Goal: Task Accomplishment & Management: Complete application form

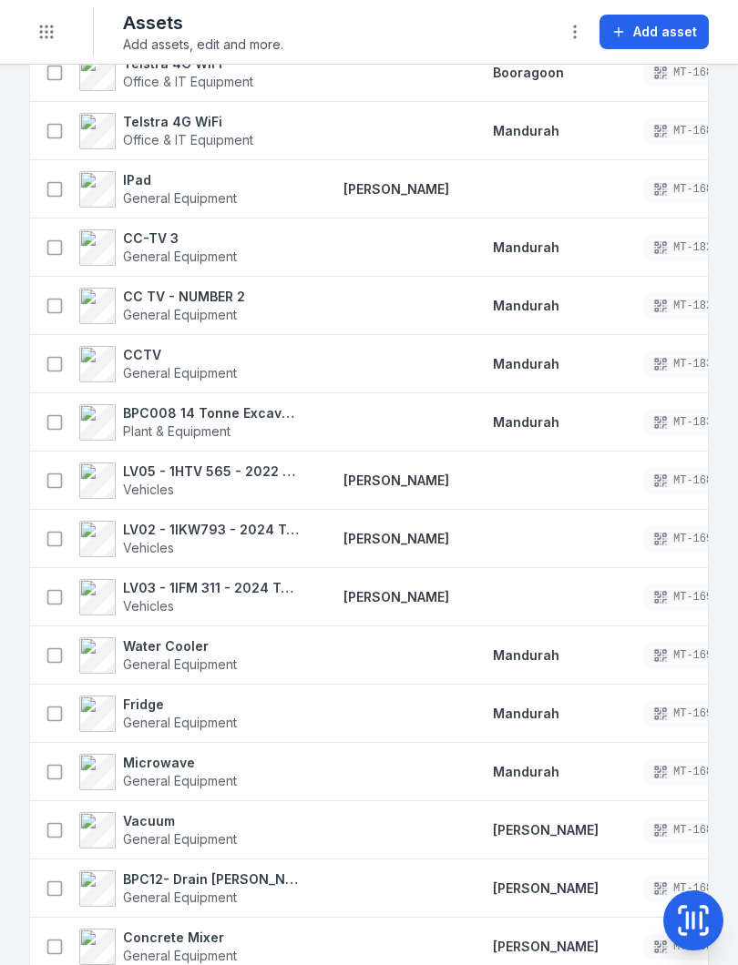
scroll to position [203, 0]
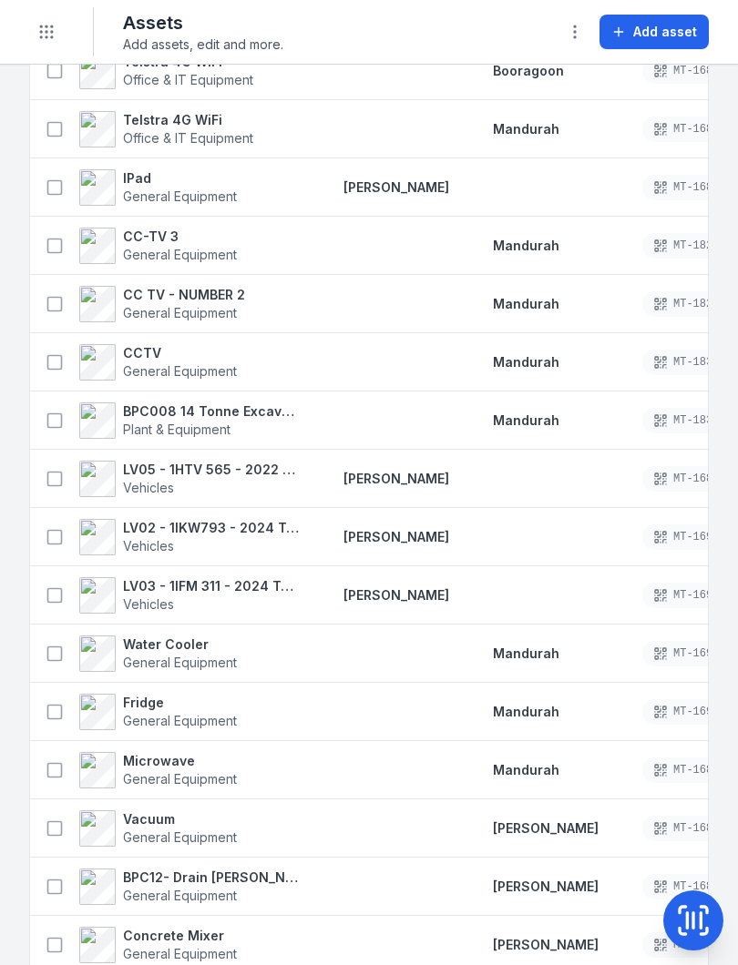
click at [160, 409] on strong "BPC008 14 Tonne Excavator" at bounding box center [211, 412] width 177 height 18
click at [57, 414] on icon at bounding box center [55, 421] width 18 height 18
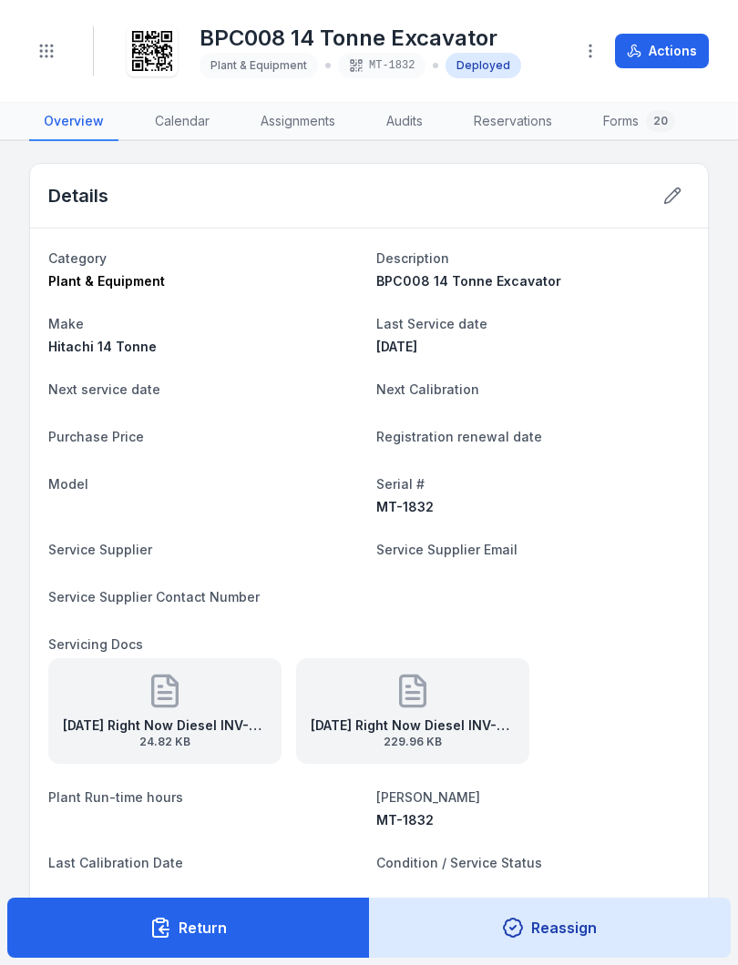
click at [56, 53] on button "Toggle Navigation" at bounding box center [46, 51] width 35 height 35
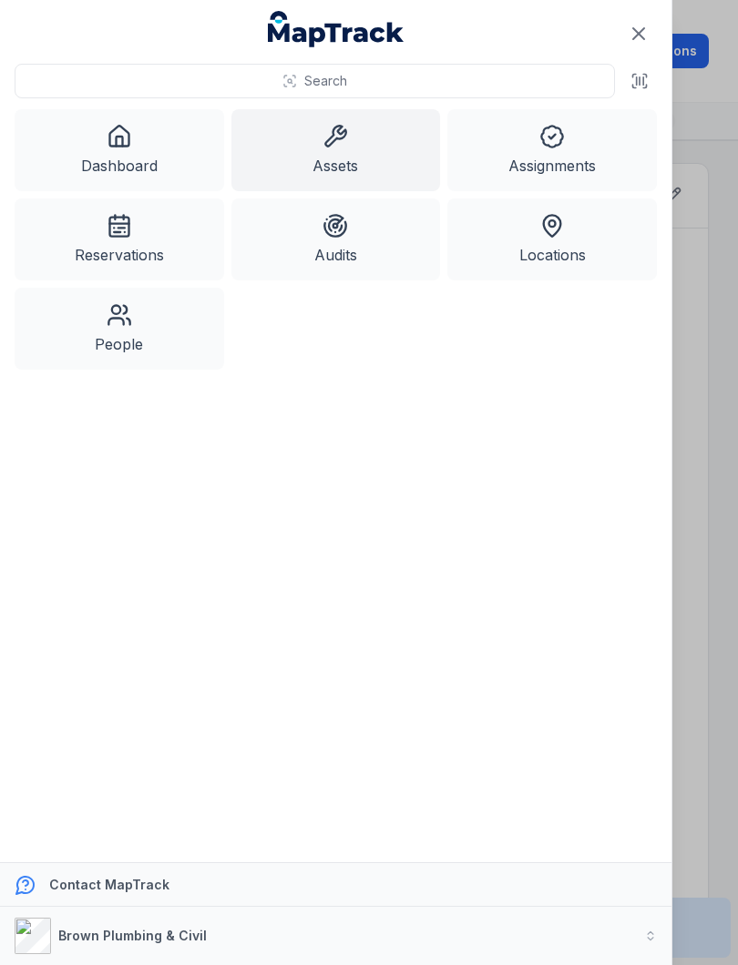
click at [553, 145] on icon at bounding box center [552, 137] width 26 height 26
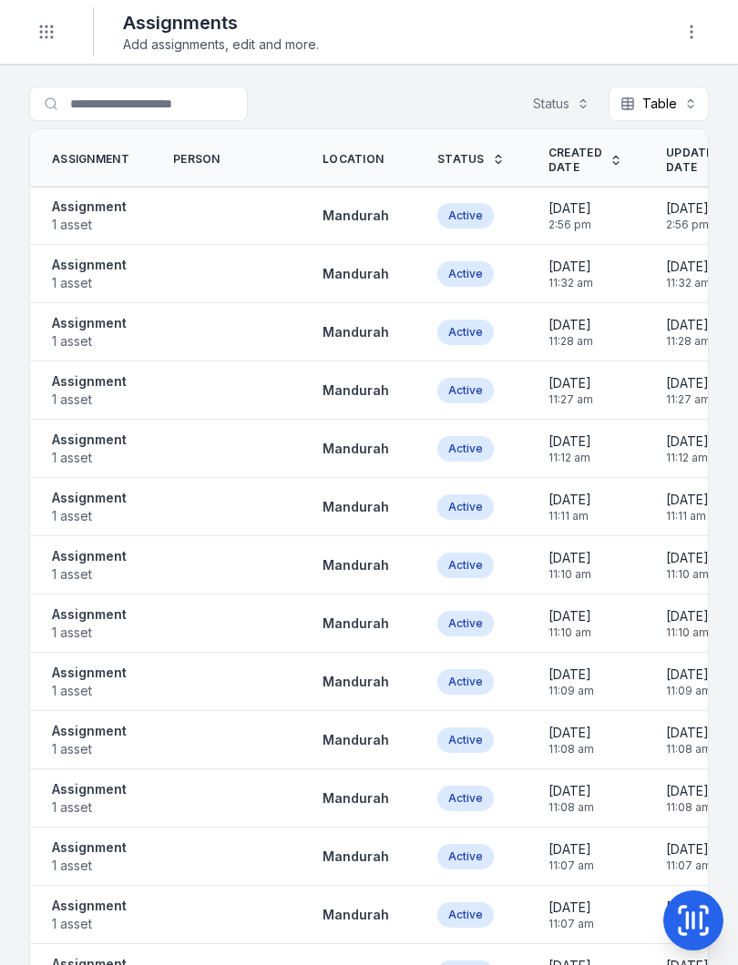
click at [706, 26] on button "button" at bounding box center [691, 32] width 35 height 35
click at [691, 920] on icon at bounding box center [693, 921] width 36 height 36
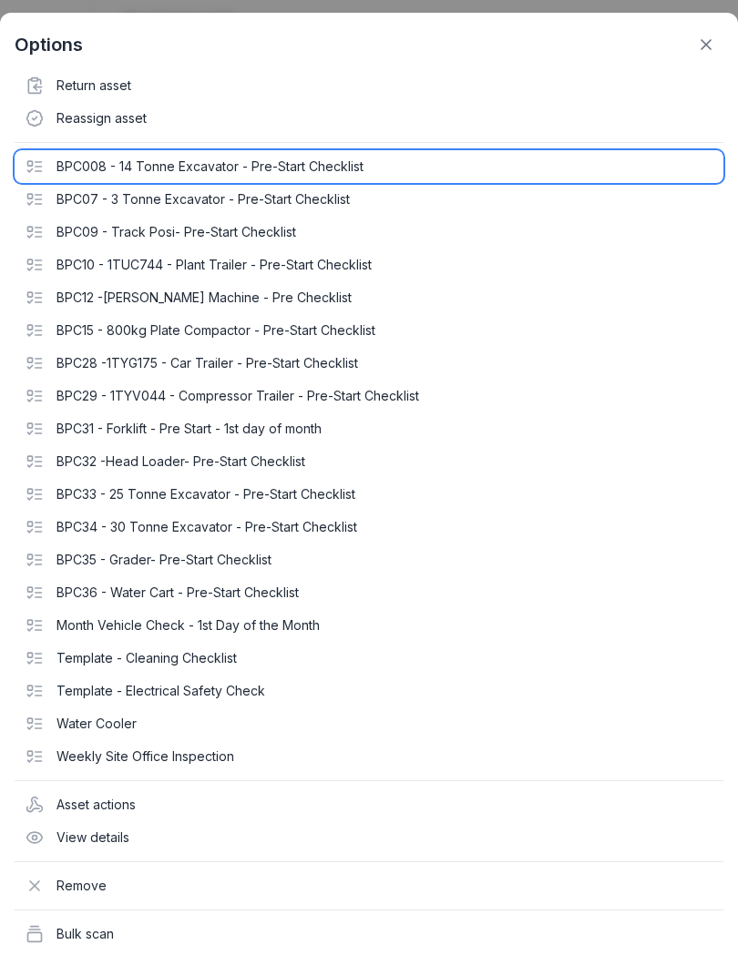
click at [46, 162] on div "BPC008 - 14 Tonne Excavator - Pre-Start Checklist" at bounding box center [369, 166] width 709 height 33
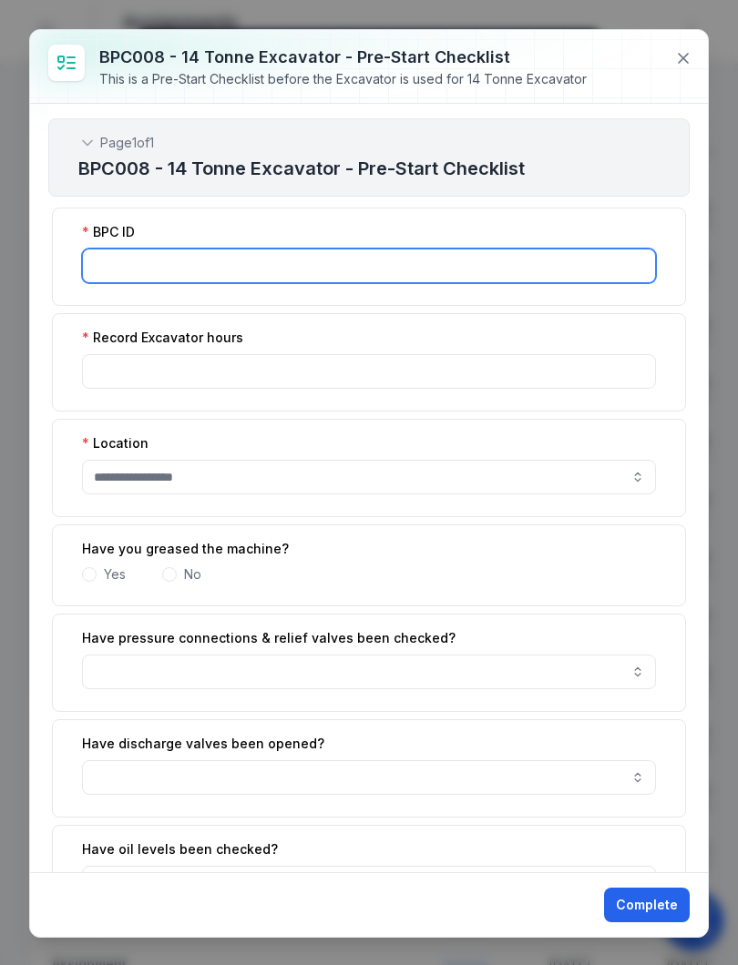
click at [276, 263] on input ":r21:-form-item-label" at bounding box center [369, 266] width 574 height 35
type input "******"
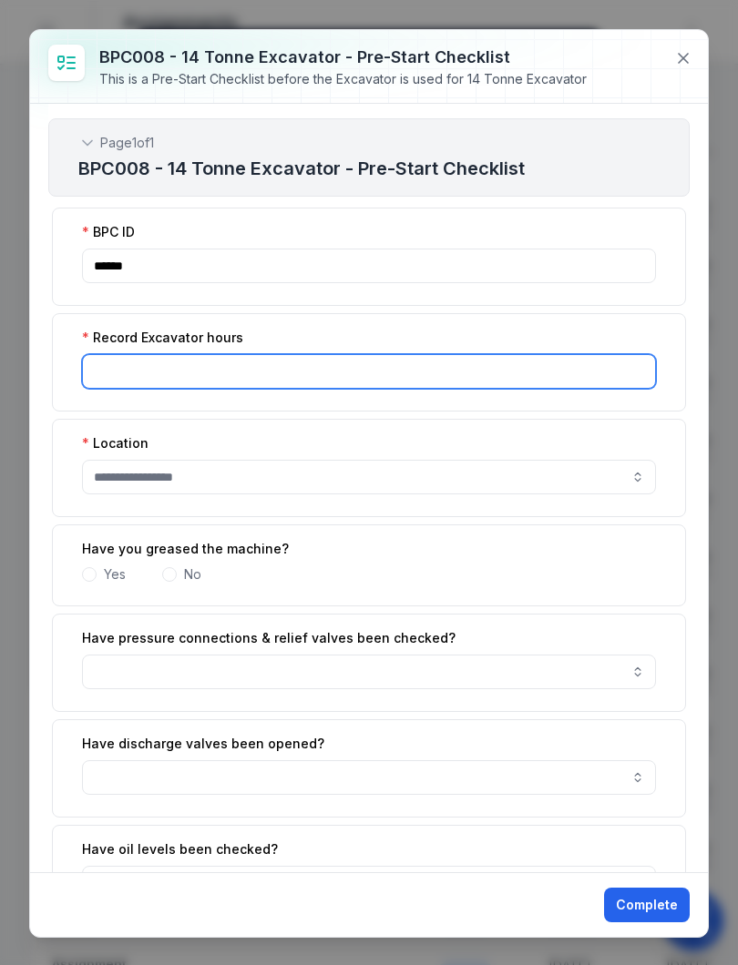
click at [232, 364] on input ":r22:-form-item-label" at bounding box center [369, 371] width 574 height 35
click at [280, 468] on button "button" at bounding box center [369, 477] width 574 height 35
type input "******"
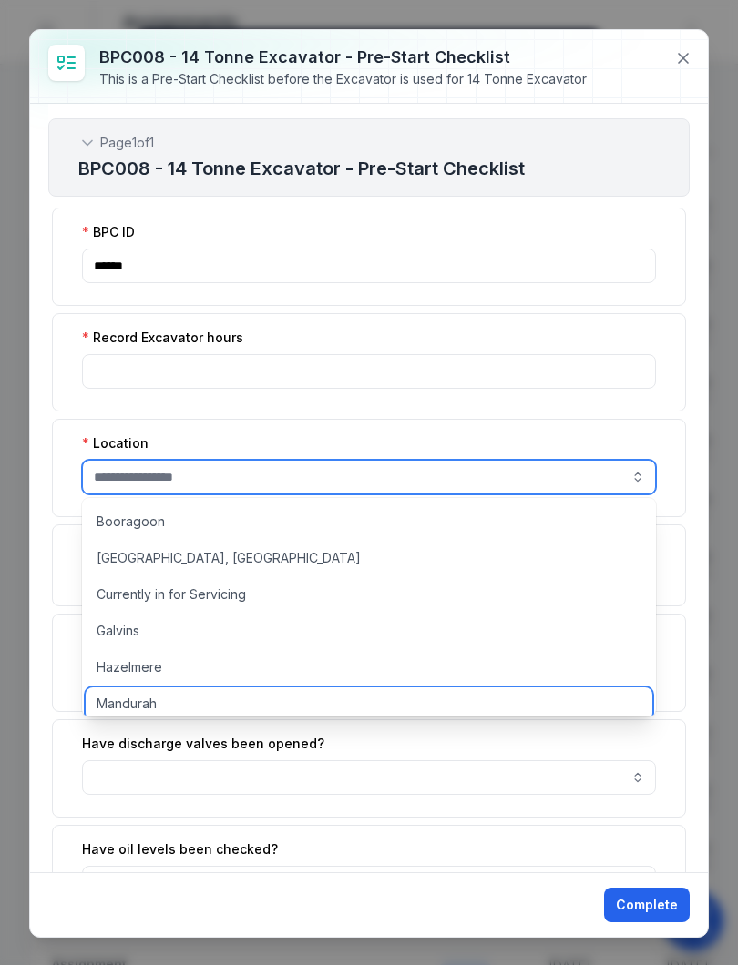
click at [180, 703] on div "Mandurah" at bounding box center [369, 704] width 566 height 33
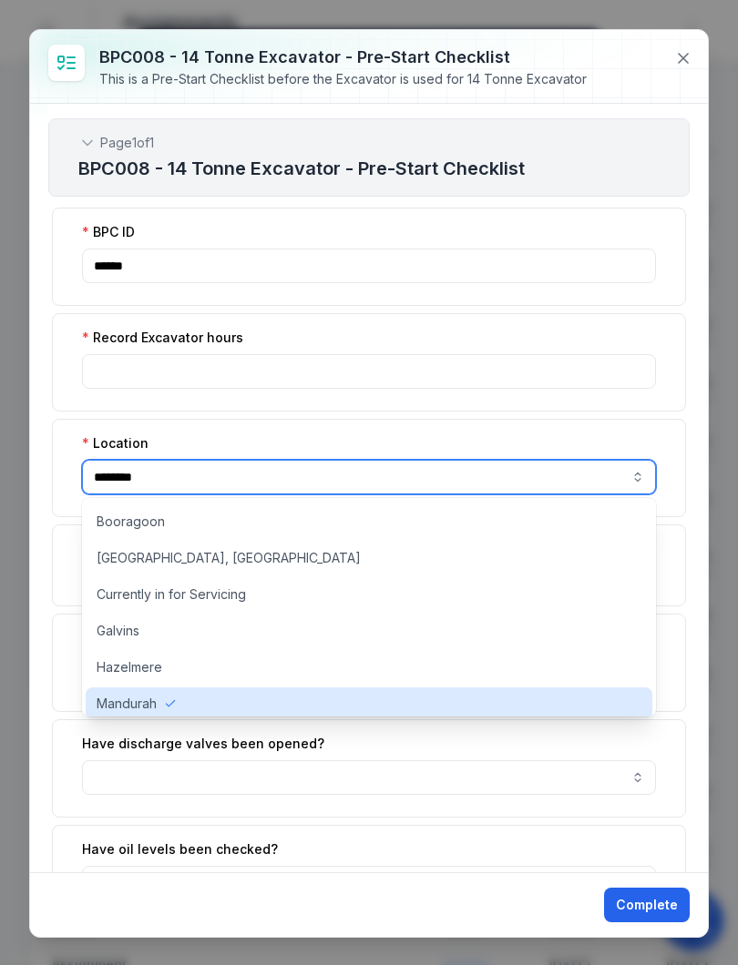
type input "********"
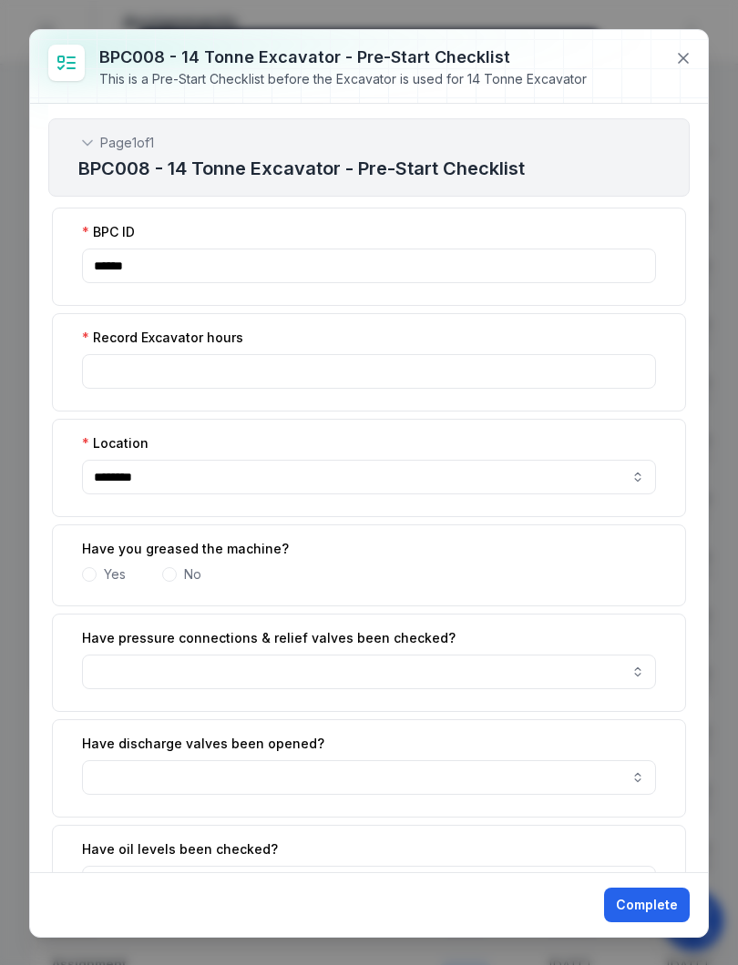
click at [89, 573] on span at bounding box center [89, 574] width 15 height 15
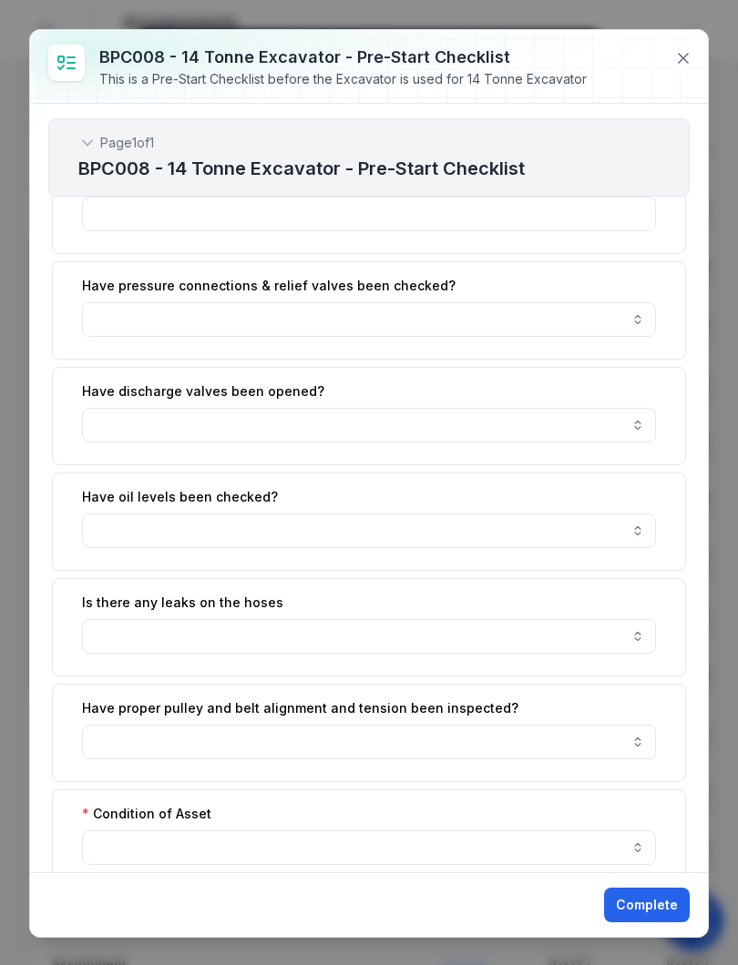
scroll to position [461, 0]
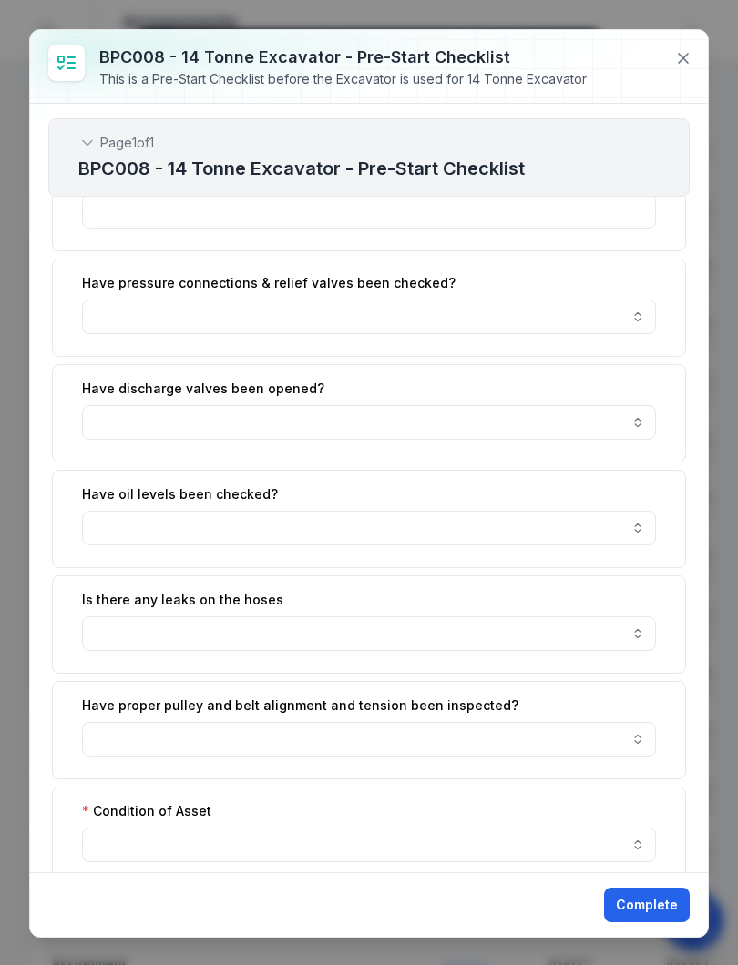
click at [638, 526] on button "button" at bounding box center [369, 528] width 574 height 35
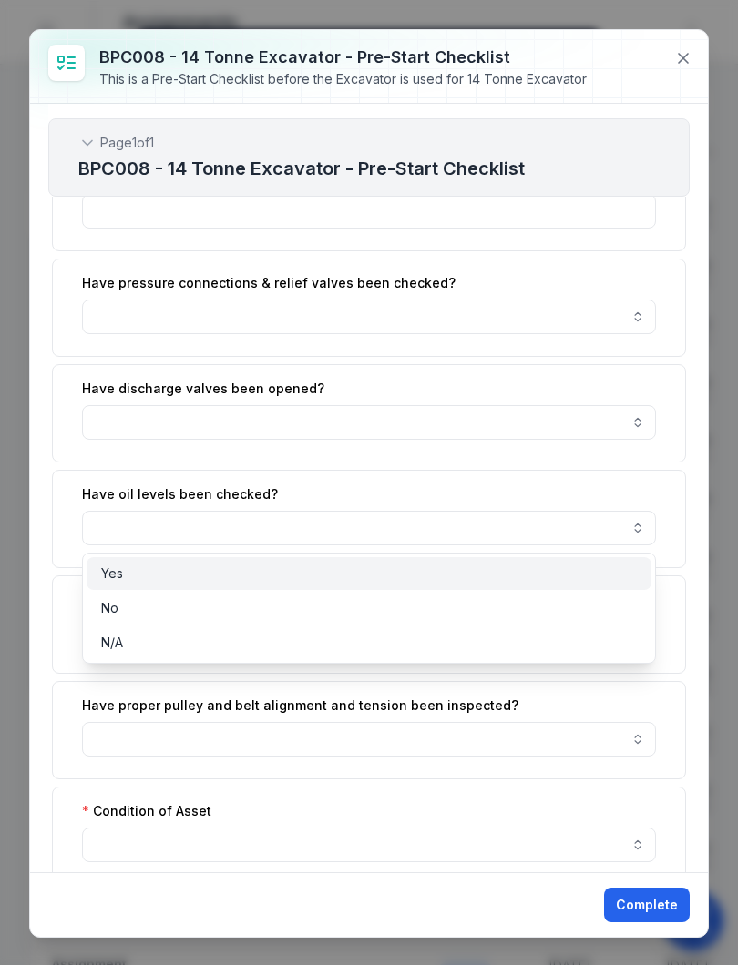
click at [236, 573] on div "Yes" at bounding box center [369, 574] width 536 height 18
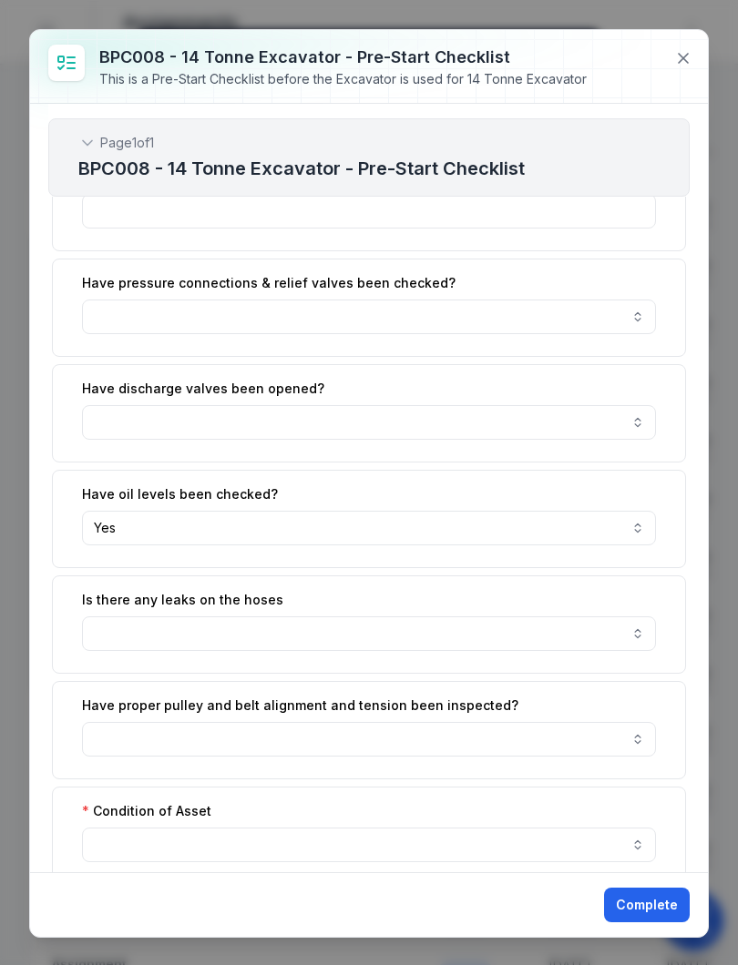
click at [639, 623] on button "button" at bounding box center [369, 634] width 574 height 35
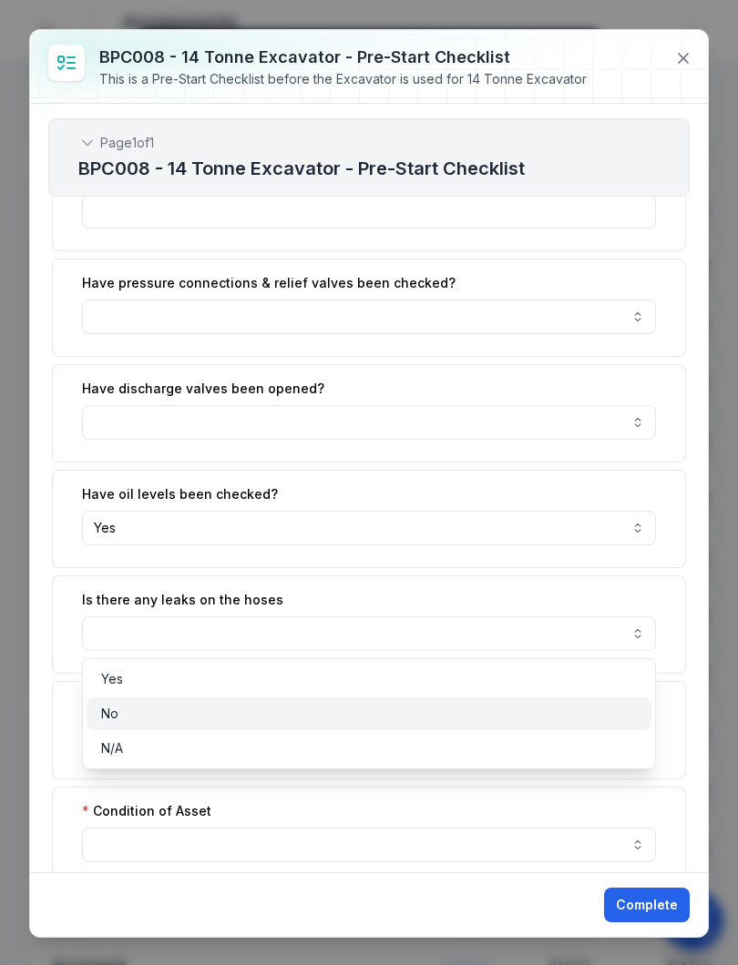
click at [173, 707] on div "No" at bounding box center [369, 714] width 536 height 18
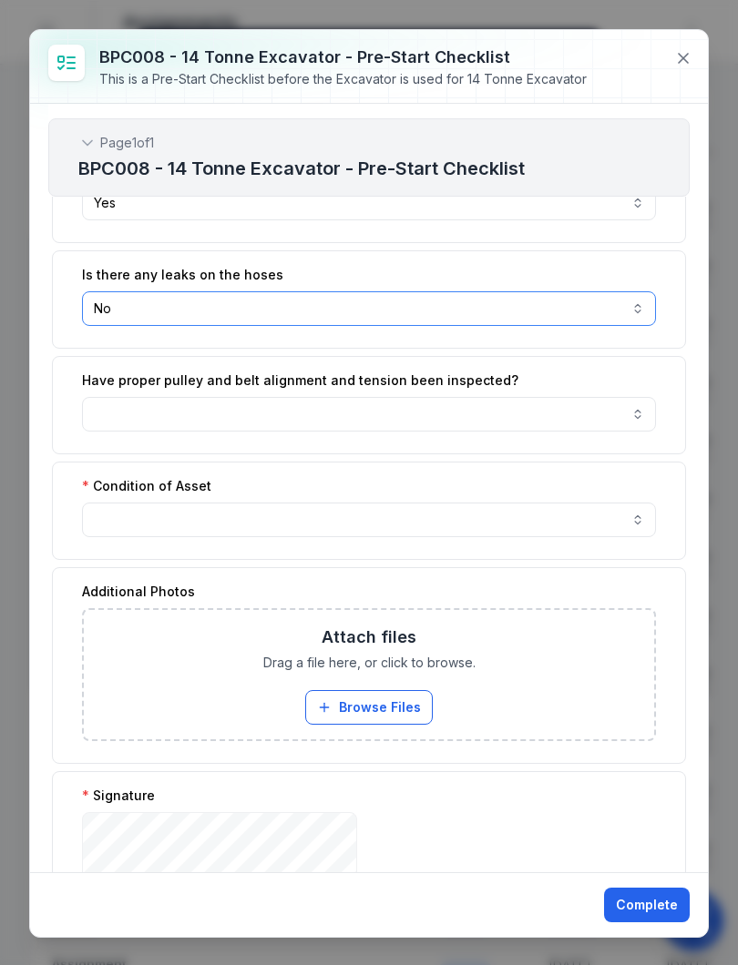
scroll to position [794, 0]
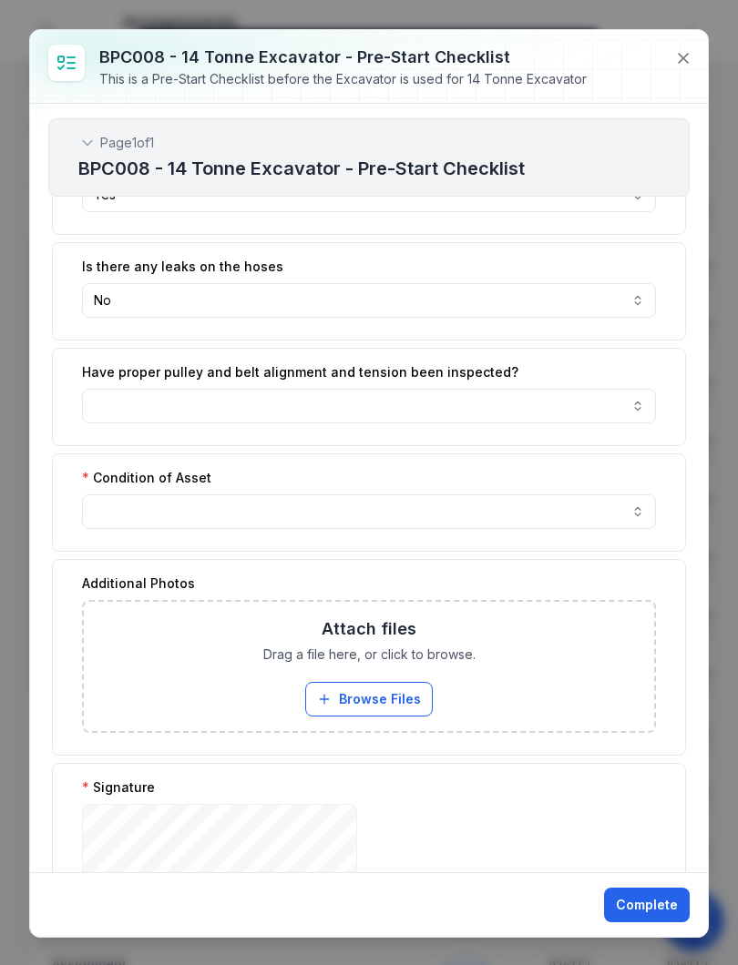
click at [639, 506] on button "button" at bounding box center [369, 512] width 574 height 35
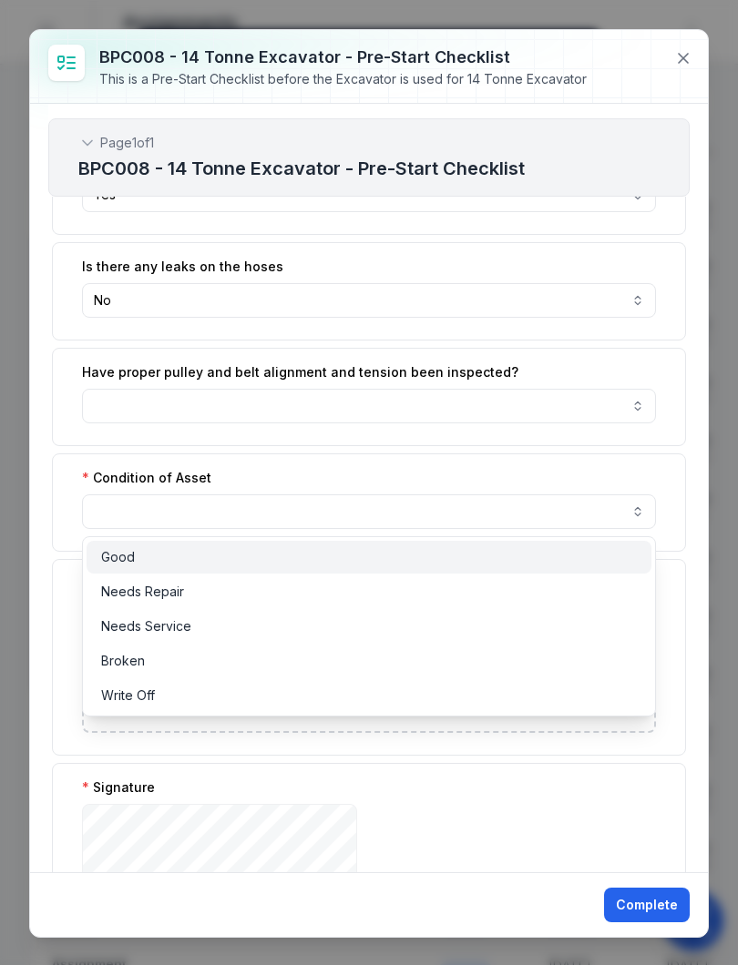
click at [221, 560] on div "Good" at bounding box center [369, 557] width 536 height 18
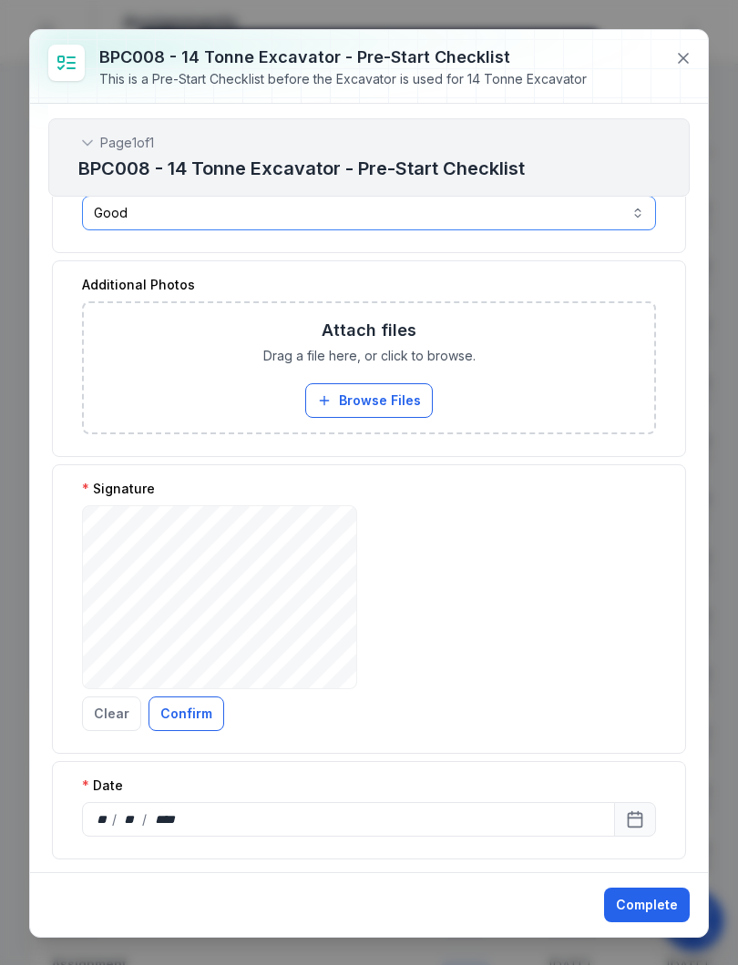
scroll to position [1115, 0]
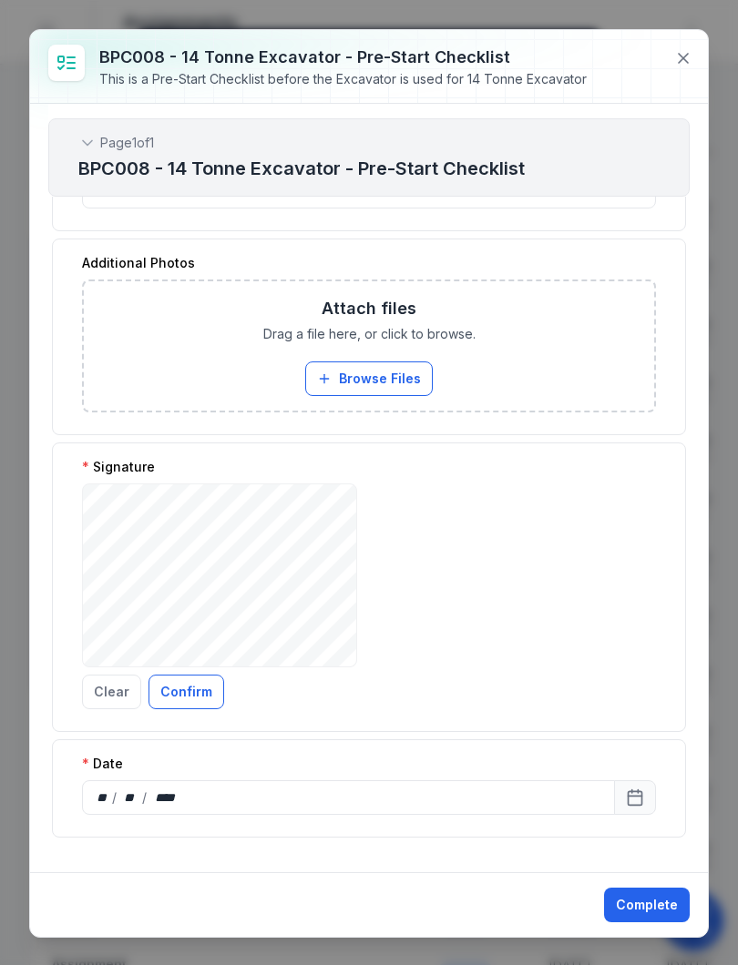
click at [188, 687] on button "Confirm" at bounding box center [186, 692] width 76 height 35
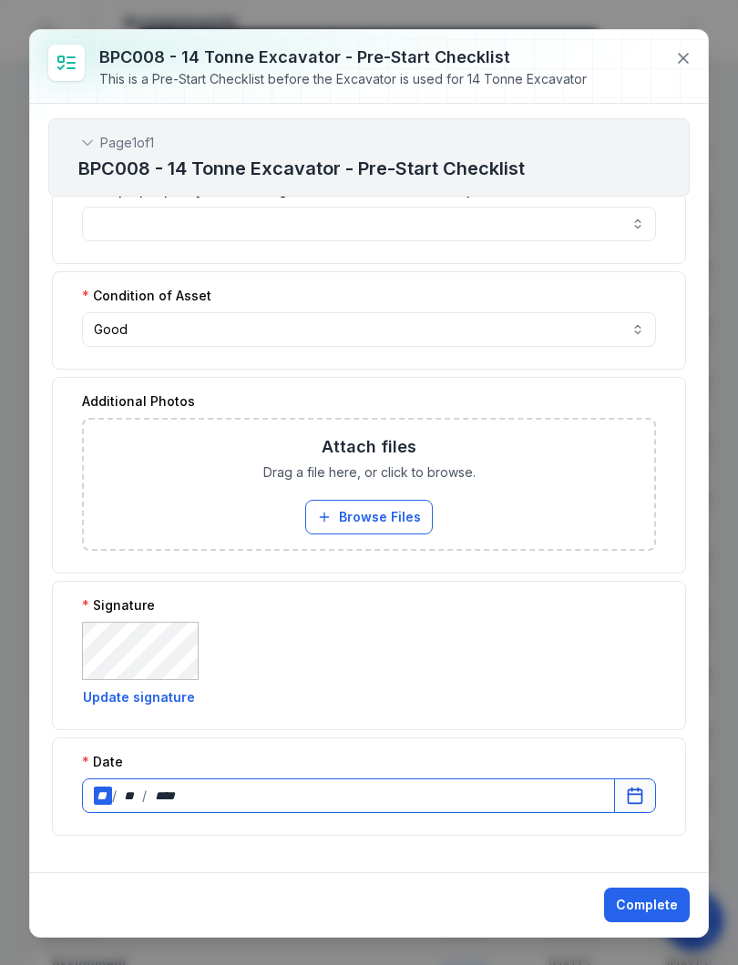
click at [109, 792] on div "**" at bounding box center [103, 796] width 18 height 18
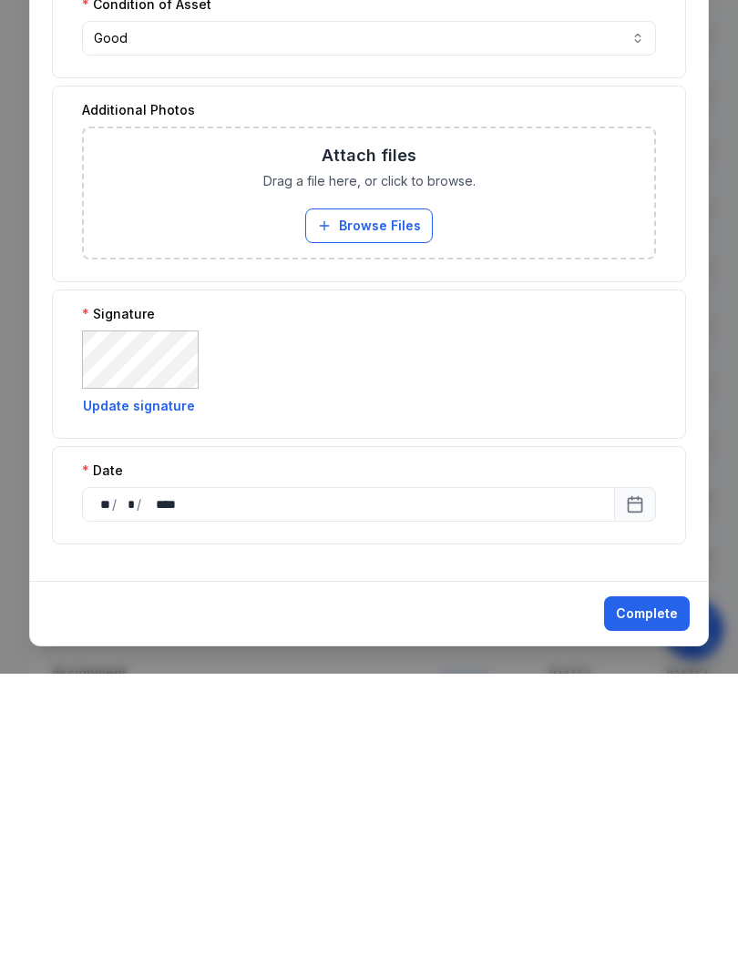
click at [656, 888] on button "Complete" at bounding box center [647, 905] width 86 height 35
